Goal: Task Accomplishment & Management: Use online tool/utility

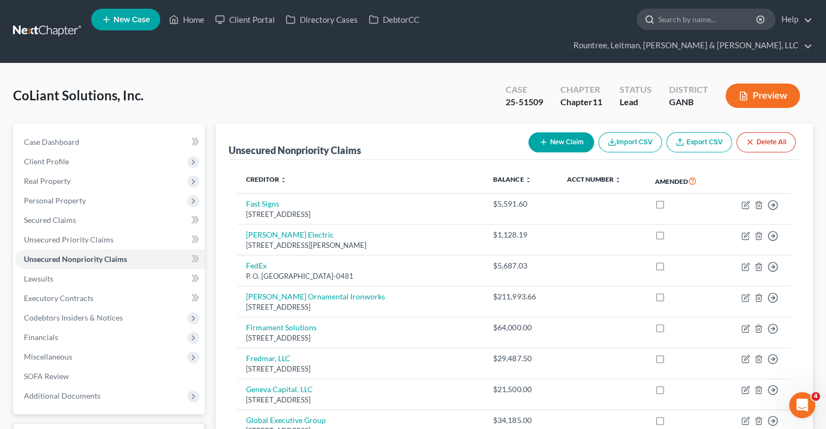
click at [658, 28] on input "search" at bounding box center [707, 19] width 99 height 20
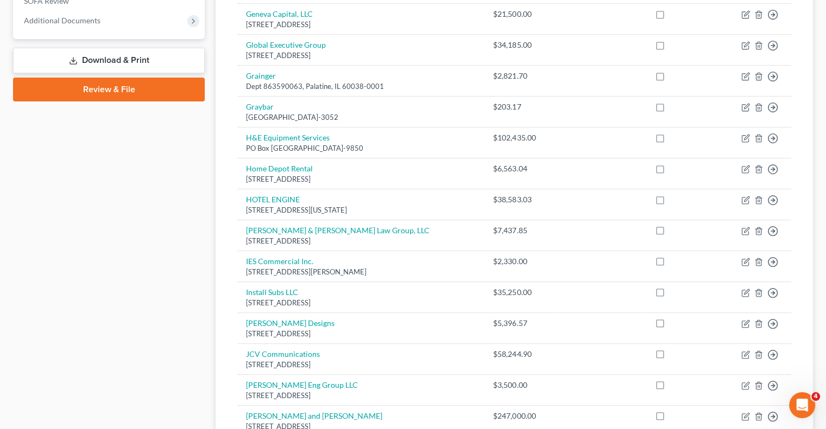
scroll to position [751, 0]
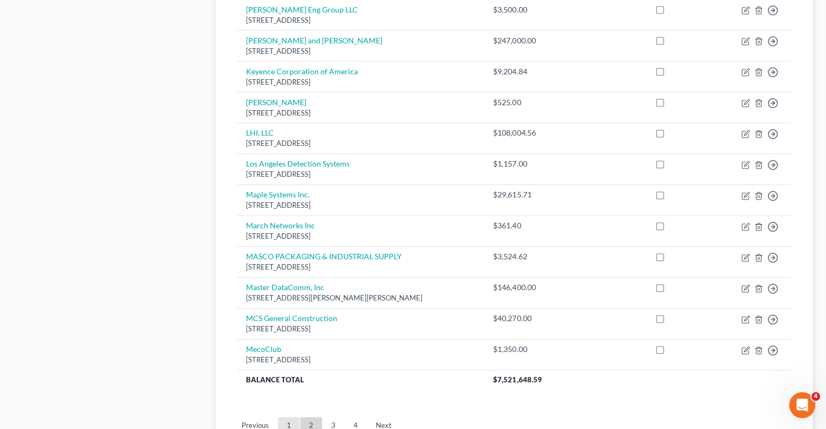
click at [287, 417] on link "1" at bounding box center [289, 425] width 22 height 17
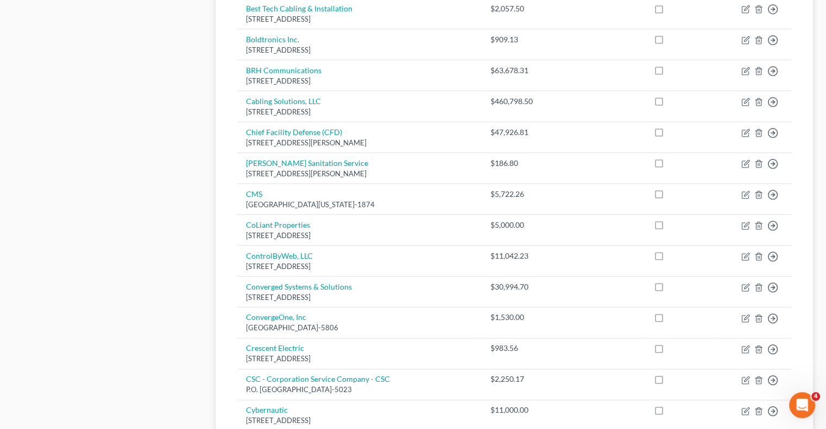
scroll to position [561, 0]
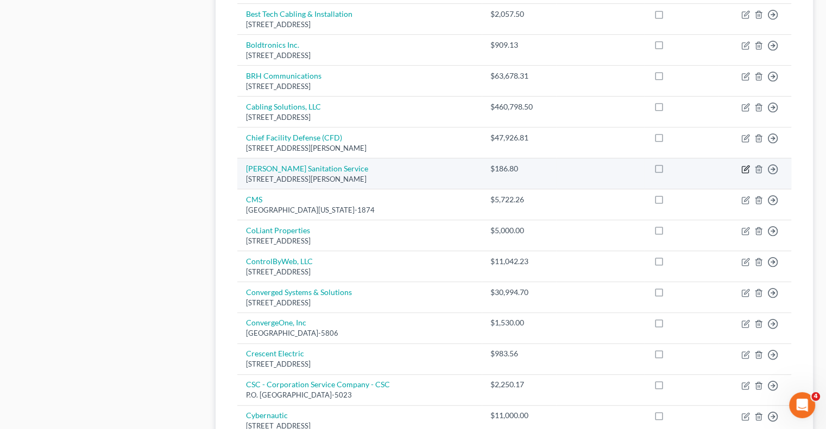
click at [745, 167] on icon "button" at bounding box center [746, 168] width 5 height 5
select select "14"
select select "15"
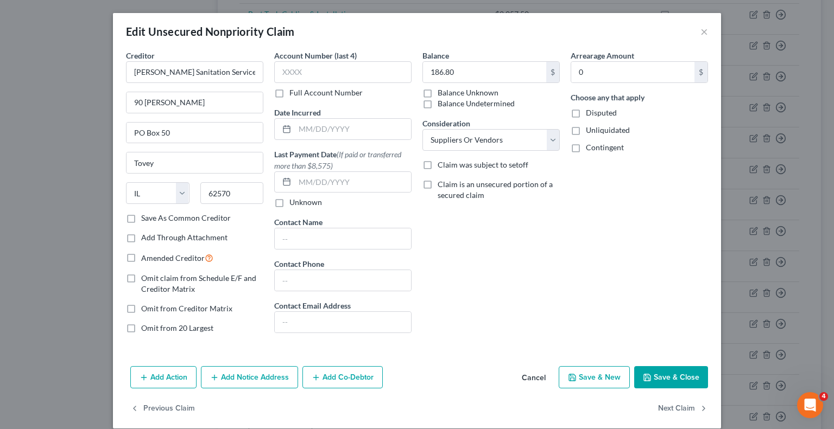
click at [535, 377] on button "Cancel" at bounding box center [533, 378] width 41 height 22
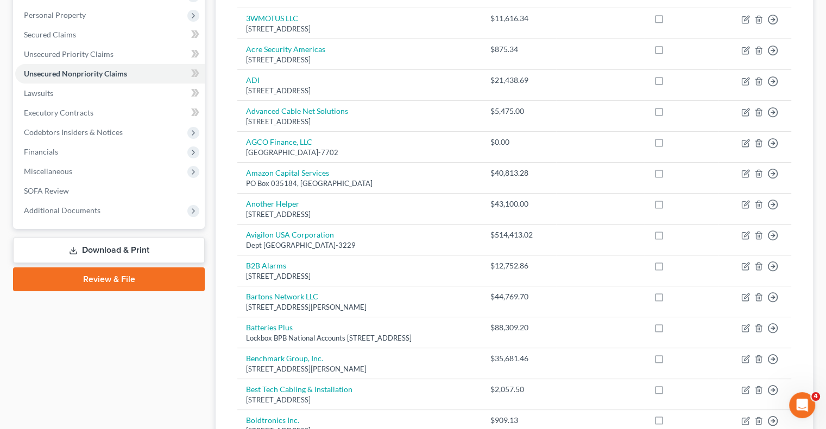
scroll to position [0, 0]
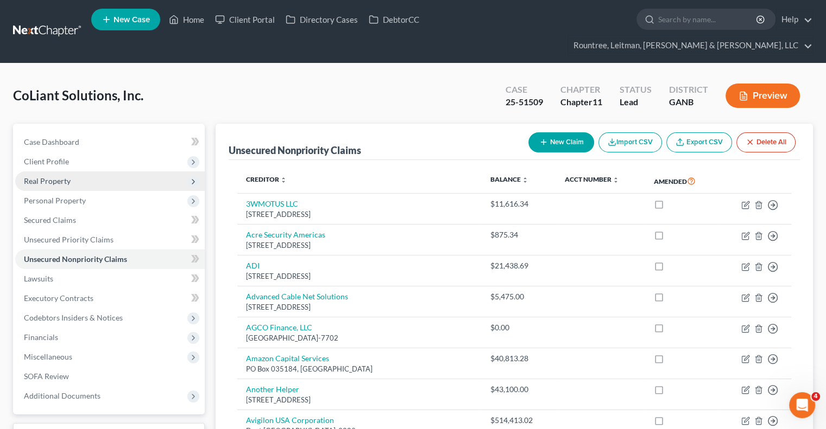
click at [49, 176] on span "Real Property" at bounding box center [47, 180] width 47 height 9
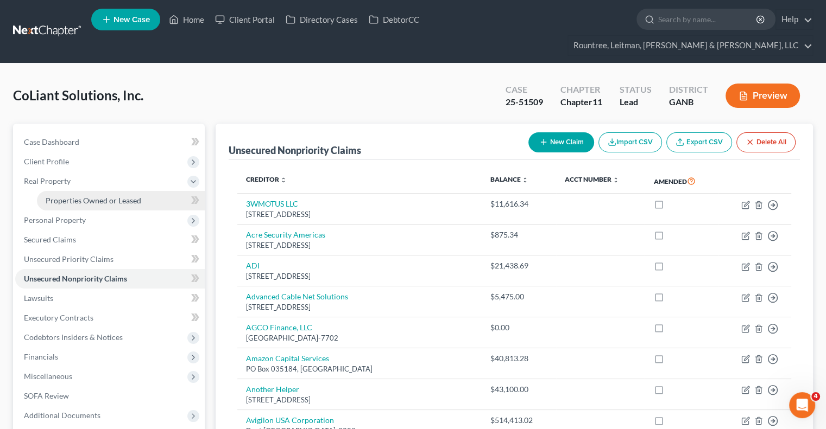
click at [81, 196] on span "Properties Owned or Leased" at bounding box center [94, 200] width 96 height 9
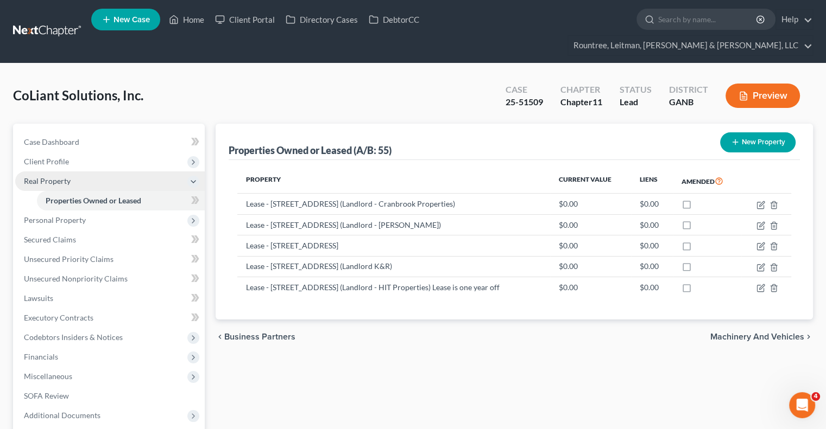
click at [60, 176] on span "Real Property" at bounding box center [47, 180] width 47 height 9
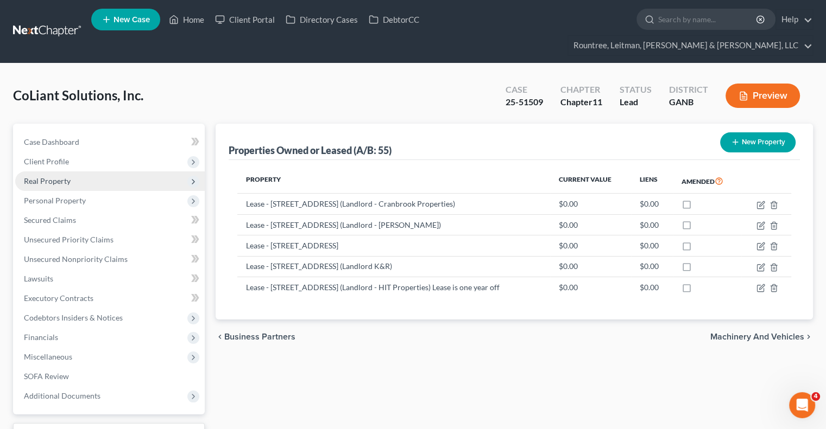
click at [59, 176] on span "Real Property" at bounding box center [47, 180] width 47 height 9
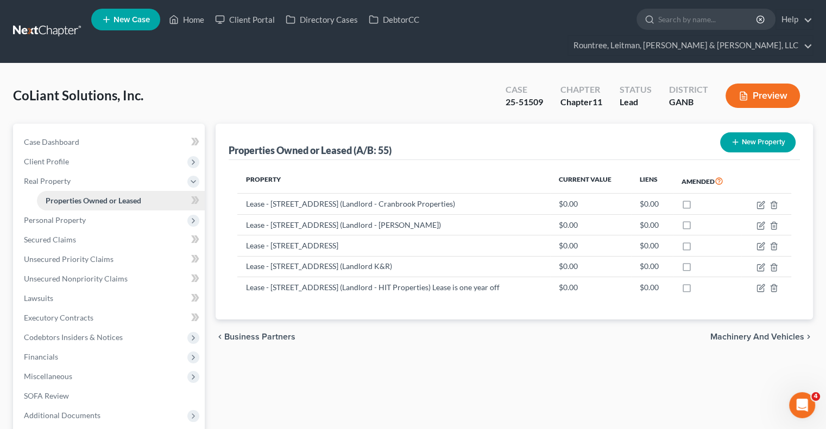
click at [65, 196] on span "Properties Owned or Leased" at bounding box center [94, 200] width 96 height 9
